Goal: Find specific page/section: Find specific page/section

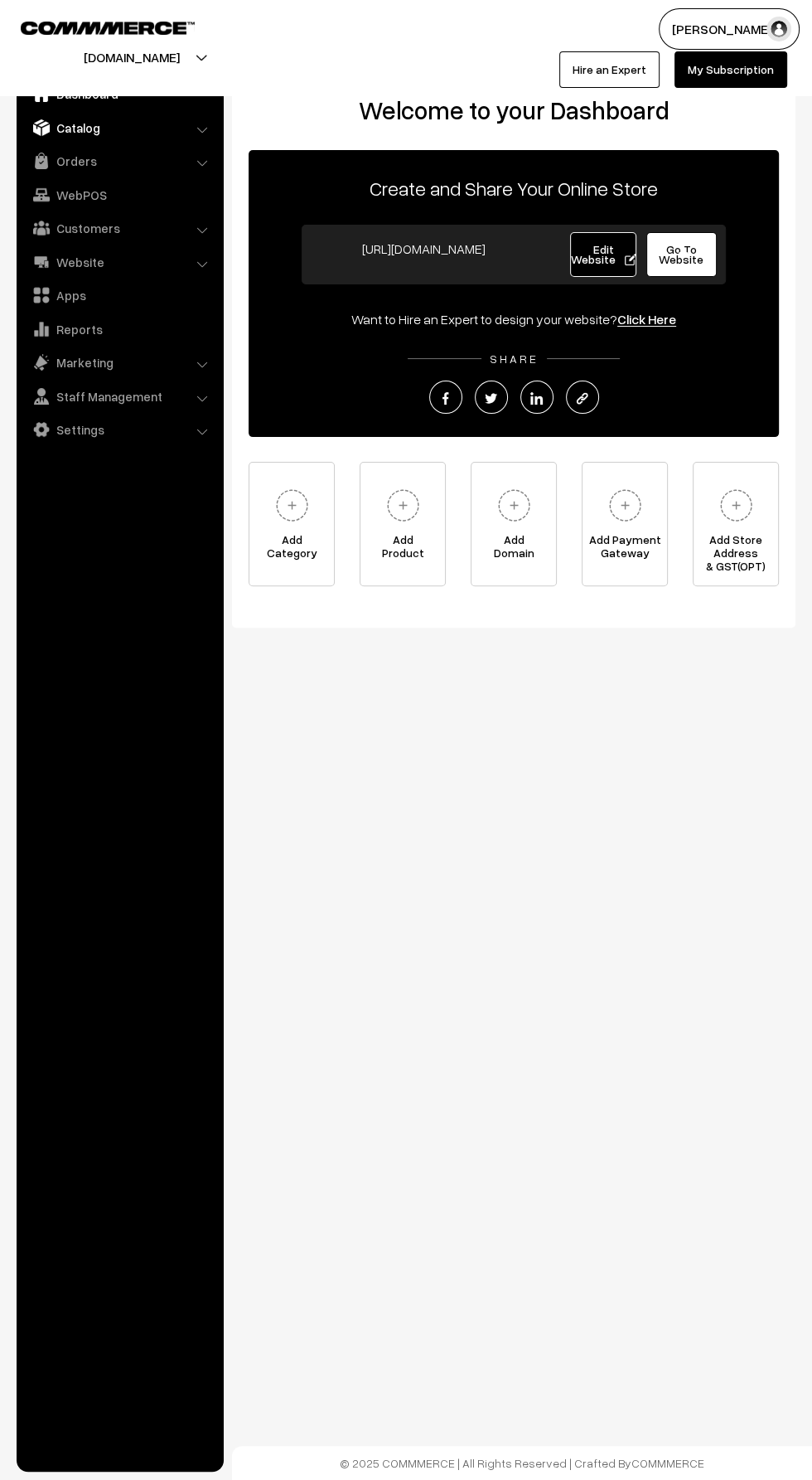
click at [74, 127] on link "Catalog" at bounding box center [119, 127] width 197 height 30
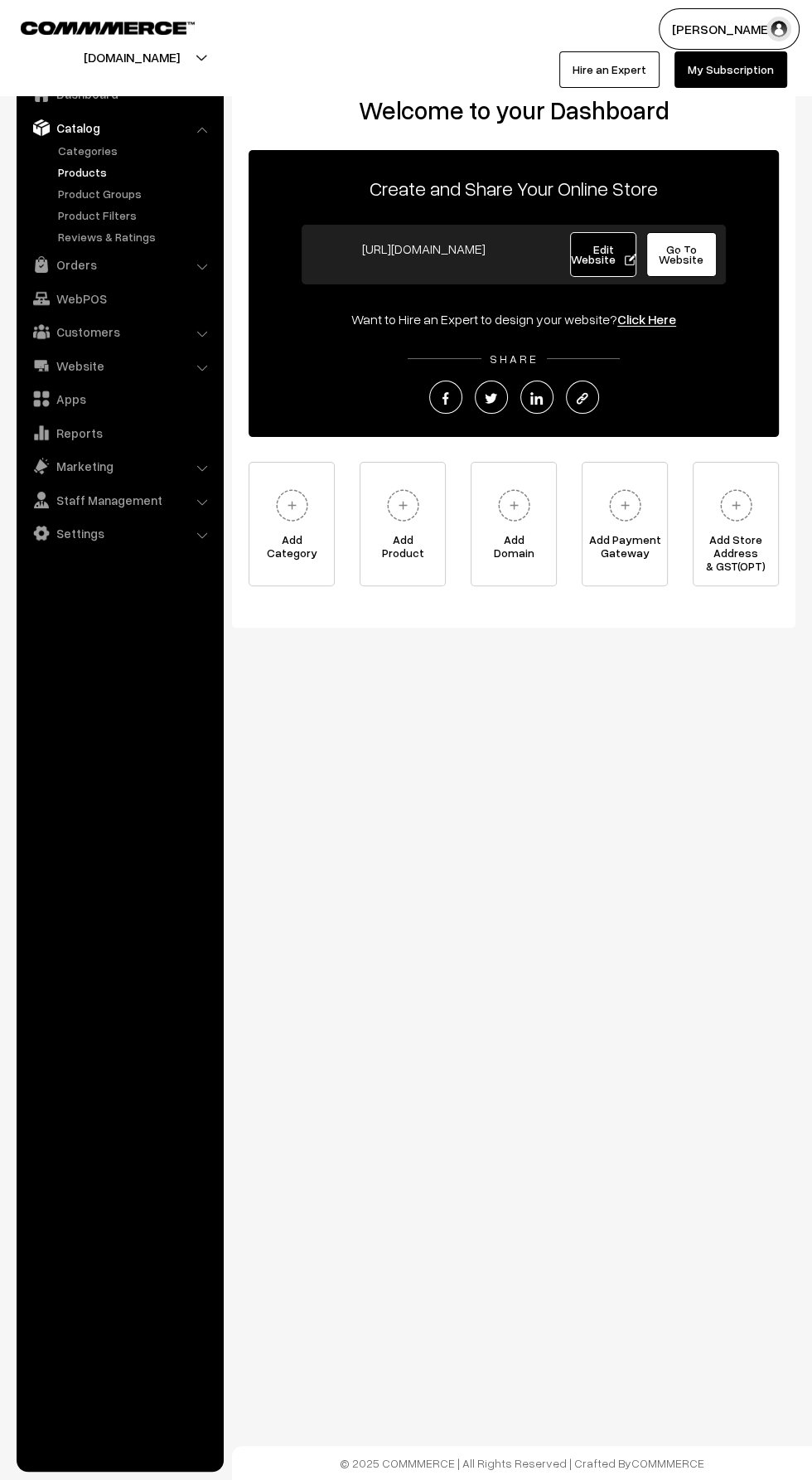
click at [83, 178] on link "Products" at bounding box center [136, 172] width 164 height 17
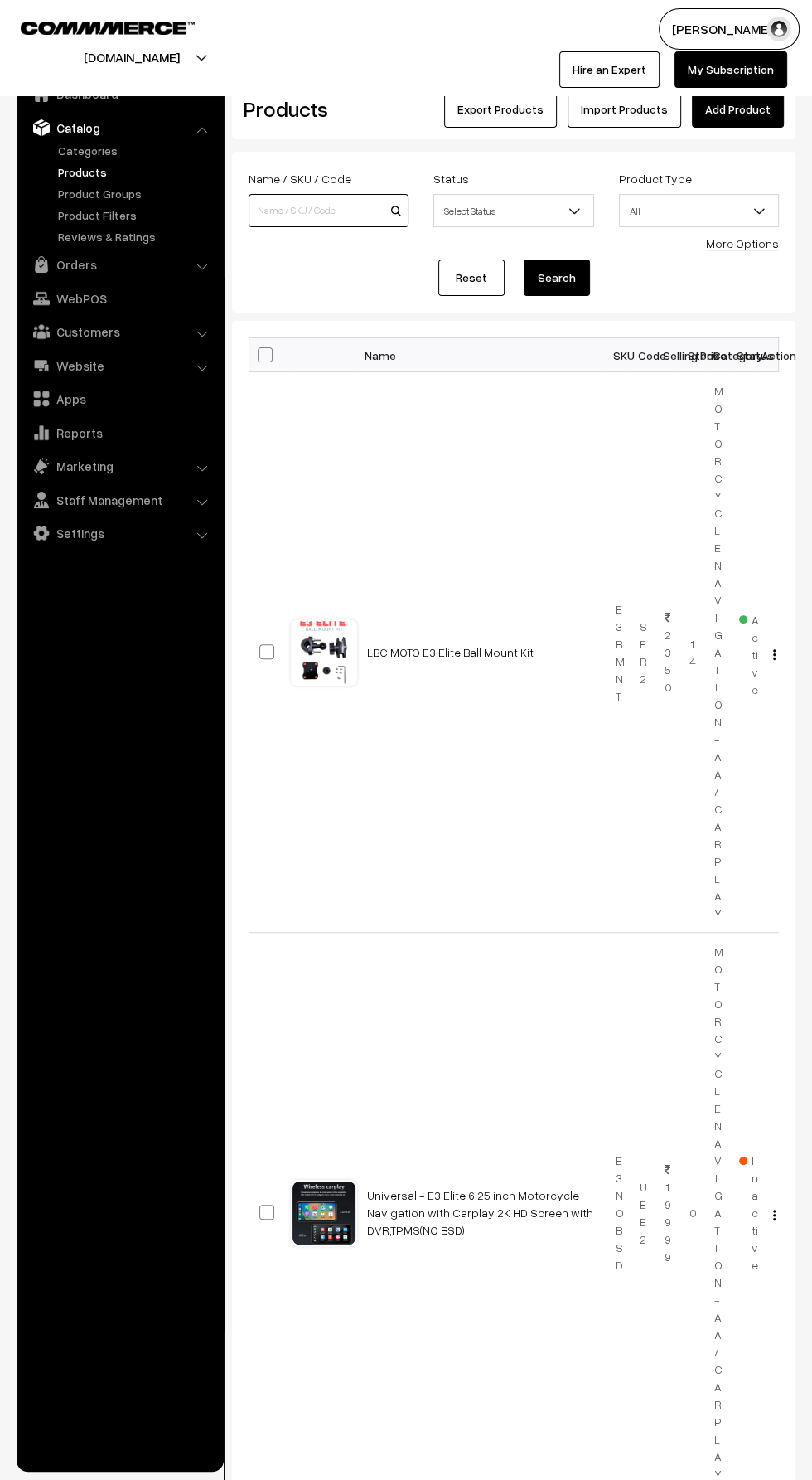
click at [292, 207] on input at bounding box center [329, 210] width 160 height 33
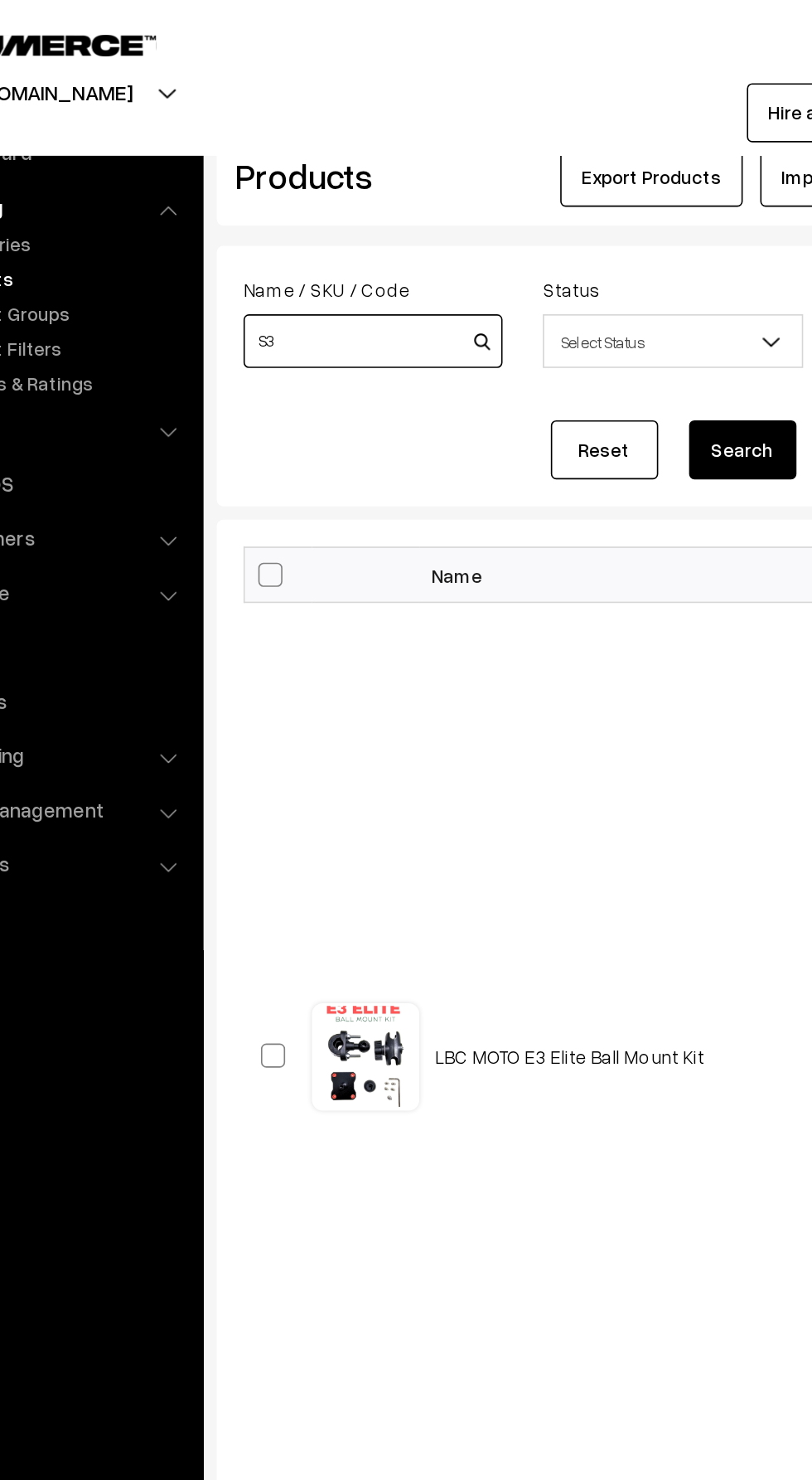
type input "S3"
click at [524, 259] on button "Search" at bounding box center [558, 278] width 67 height 36
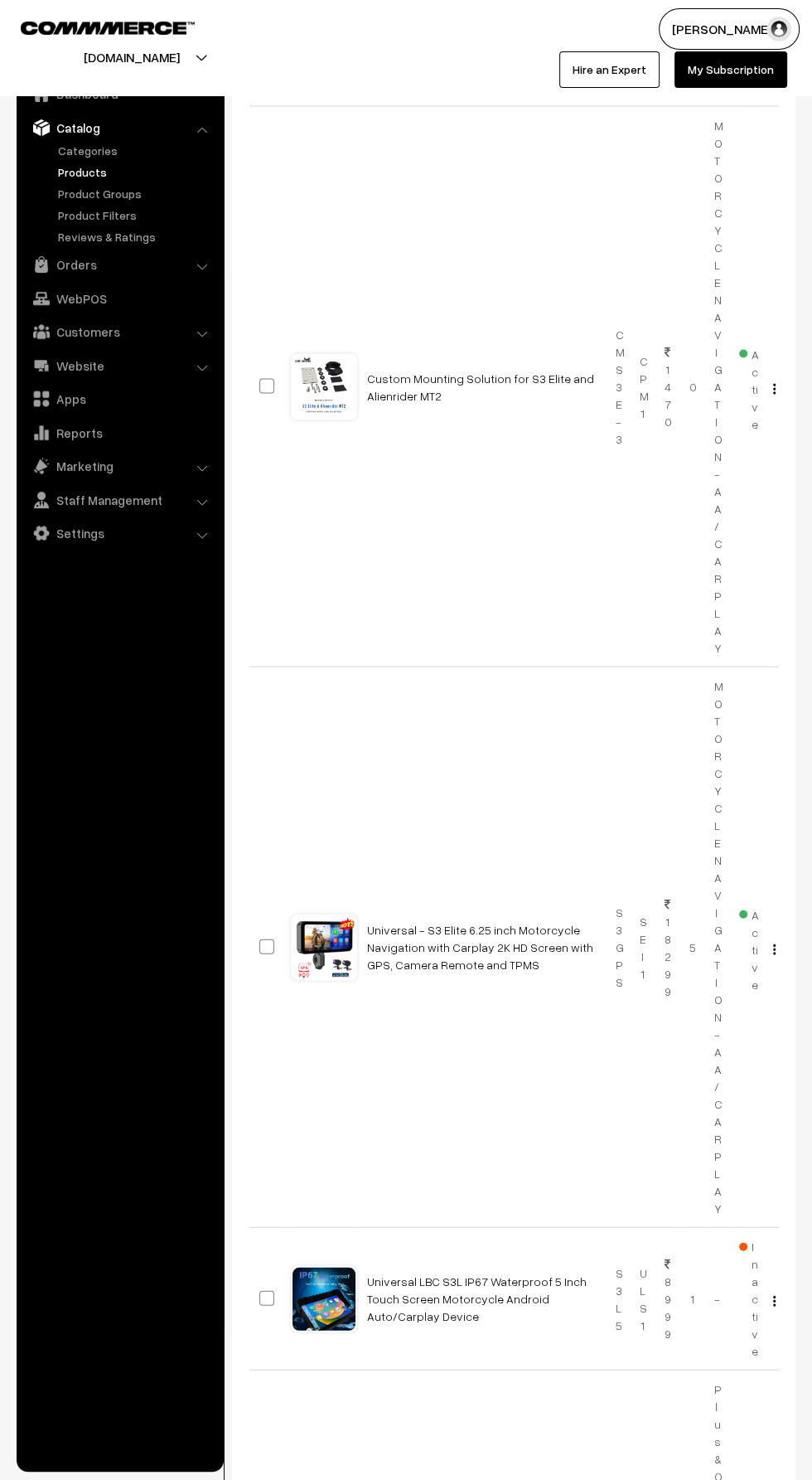
scroll to position [2202, 0]
